Goal: Task Accomplishment & Management: Use online tool/utility

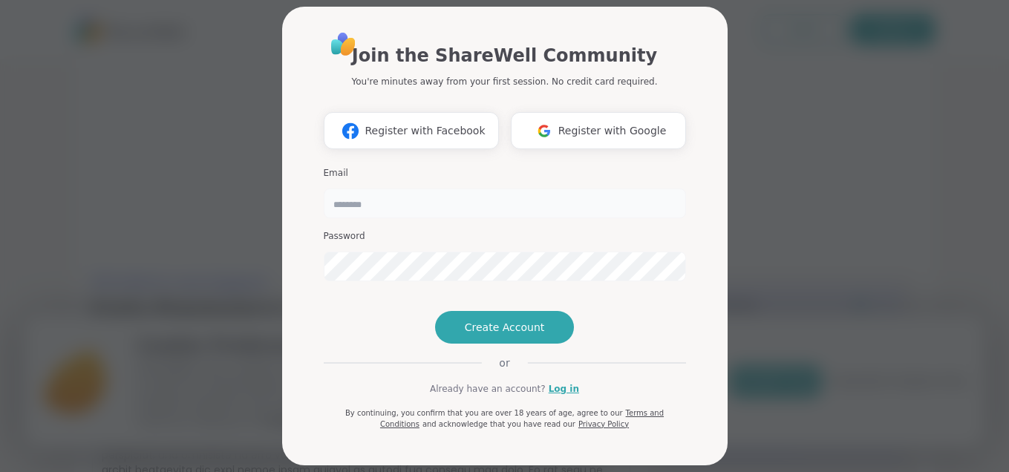
click at [400, 210] on input "email" at bounding box center [505, 204] width 362 height 30
type input "**********"
click at [558, 396] on link "Log in" at bounding box center [564, 388] width 30 height 13
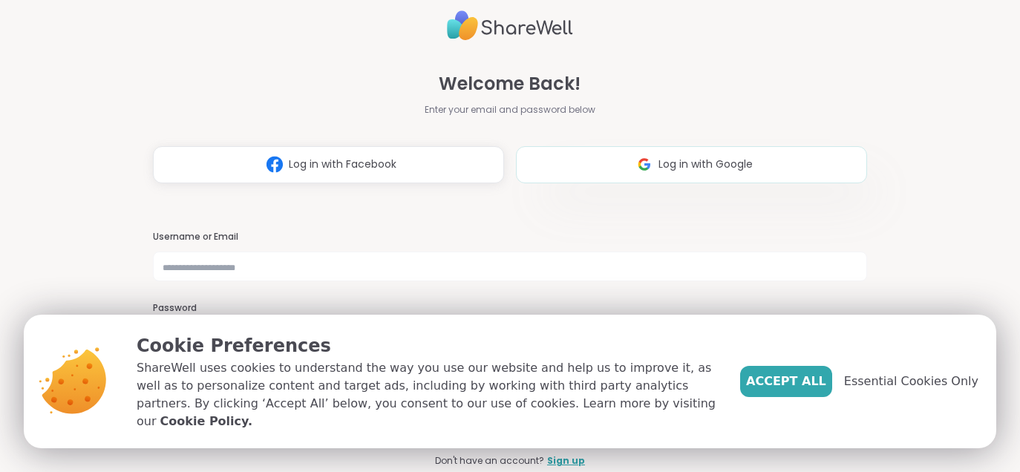
click at [622, 165] on button "Log in with Google" at bounding box center [691, 164] width 351 height 37
click at [785, 397] on button "Accept All" at bounding box center [786, 381] width 92 height 31
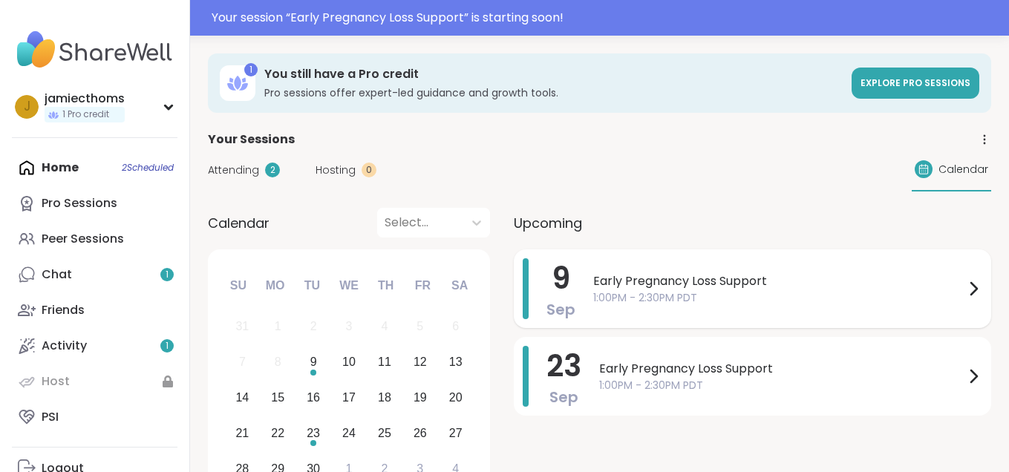
click at [743, 291] on span "1:00PM - 2:30PM PDT" at bounding box center [778, 298] width 371 height 16
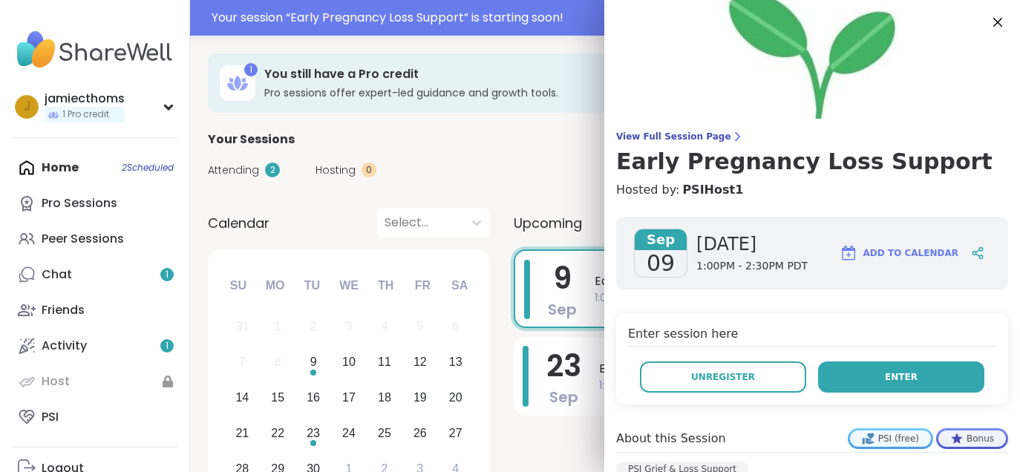
click at [896, 388] on button "Enter" at bounding box center [901, 377] width 166 height 31
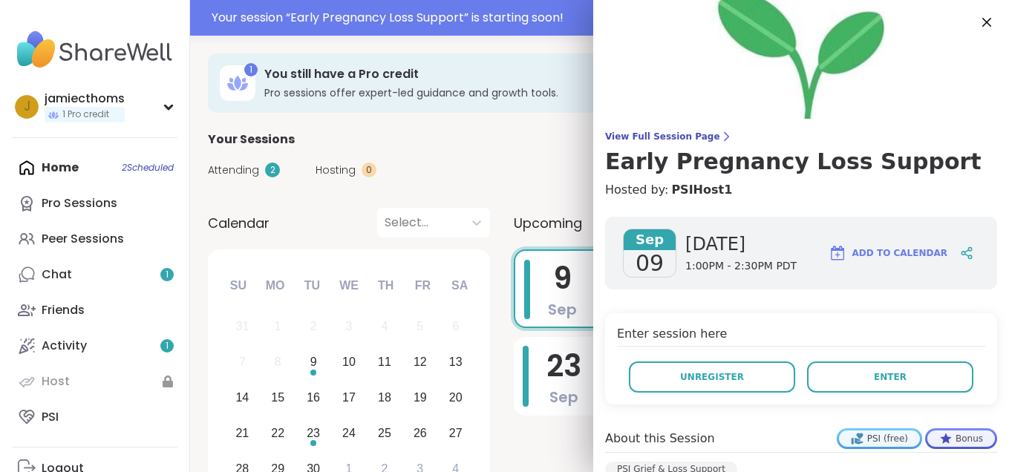
click at [532, 166] on div "Attending 2 Hosting 0 Calendar" at bounding box center [599, 170] width 783 height 43
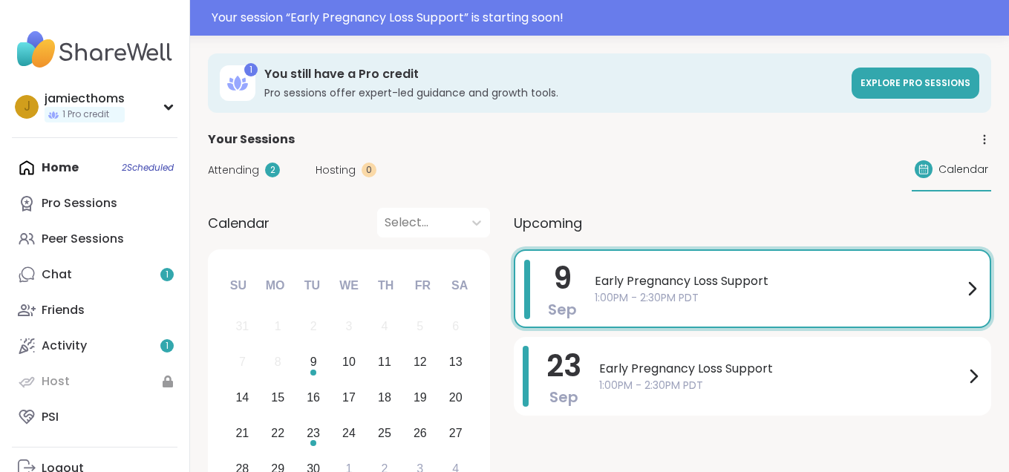
click at [74, 163] on div "Home 2 Scheduled Pro Sessions Peer Sessions Chat 1 Friends Activity 1 Host PSI" at bounding box center [95, 292] width 166 height 285
click at [978, 292] on icon at bounding box center [972, 289] width 18 height 18
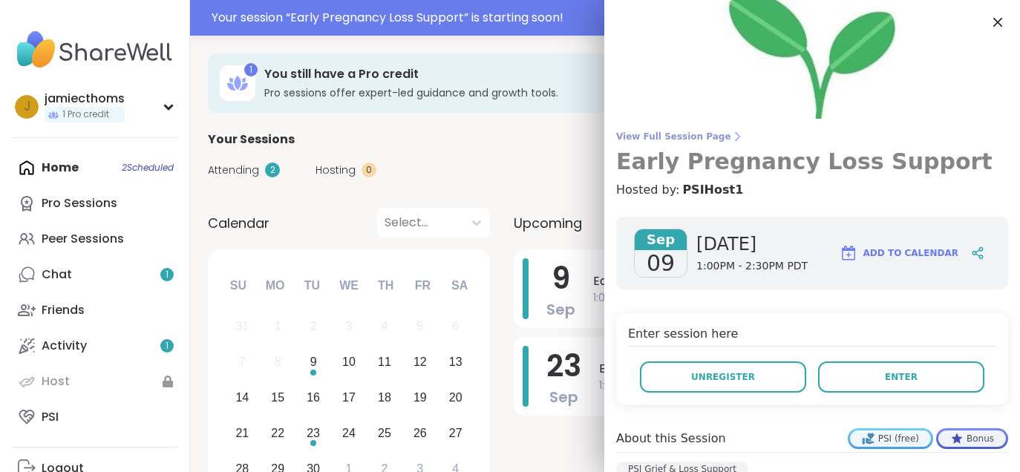
click at [679, 164] on h3 "Early Pregnancy Loss Support" at bounding box center [812, 162] width 392 height 27
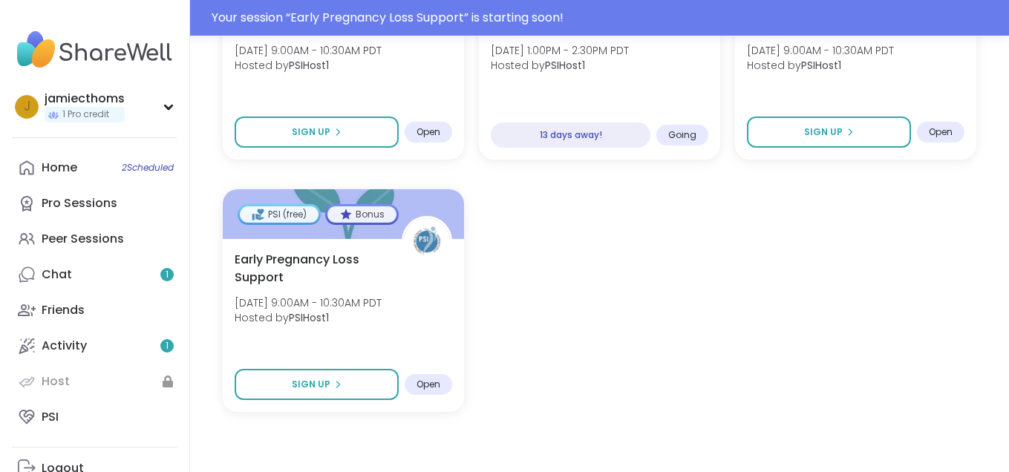
scroll to position [841, 0]
